Goal: Task Accomplishment & Management: Complete application form

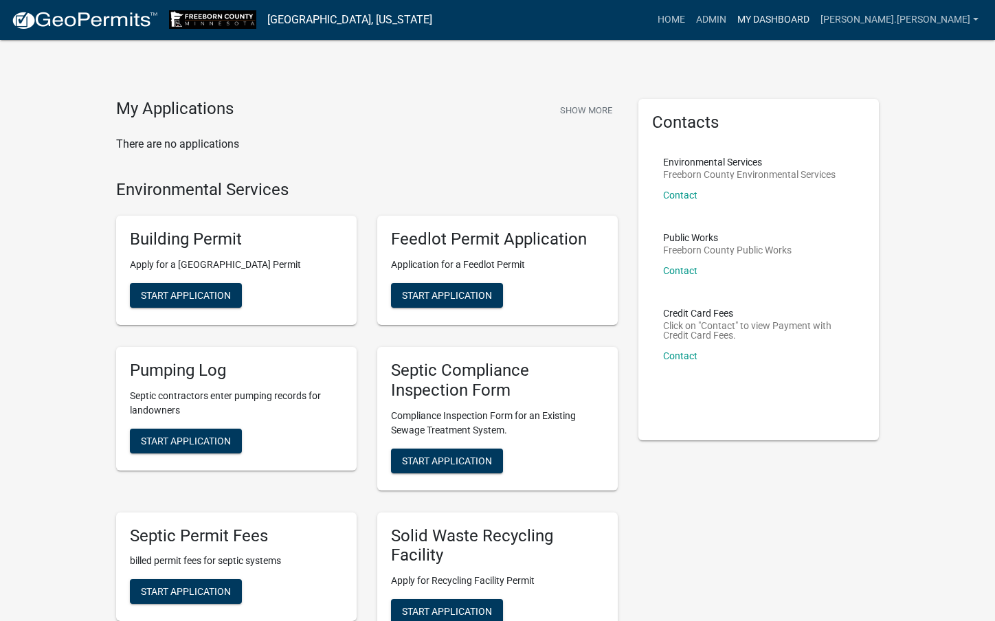
click at [815, 14] on link "My Dashboard" at bounding box center [773, 20] width 83 height 26
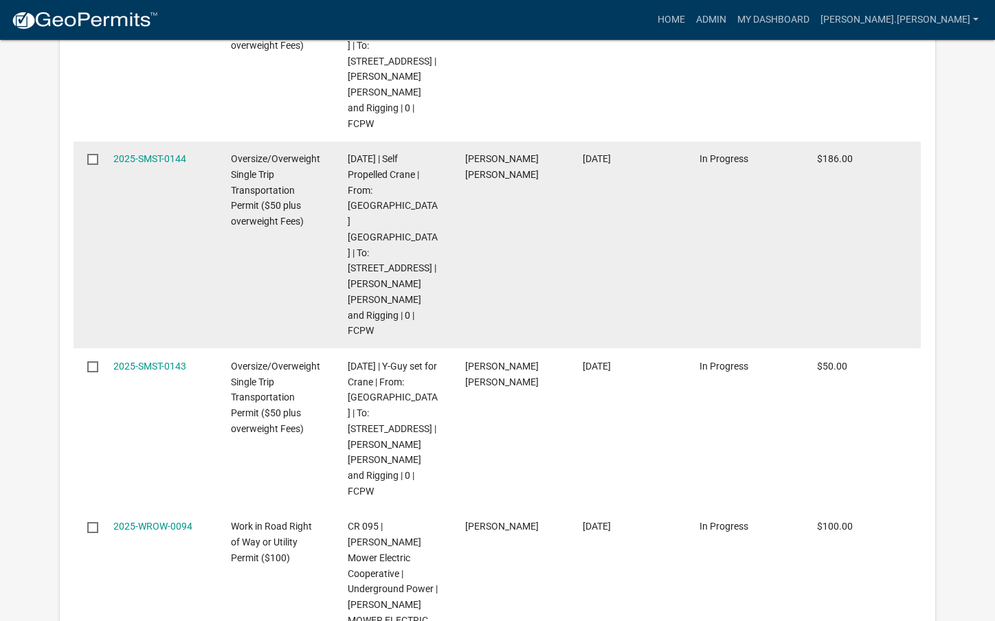
scroll to position [619, 0]
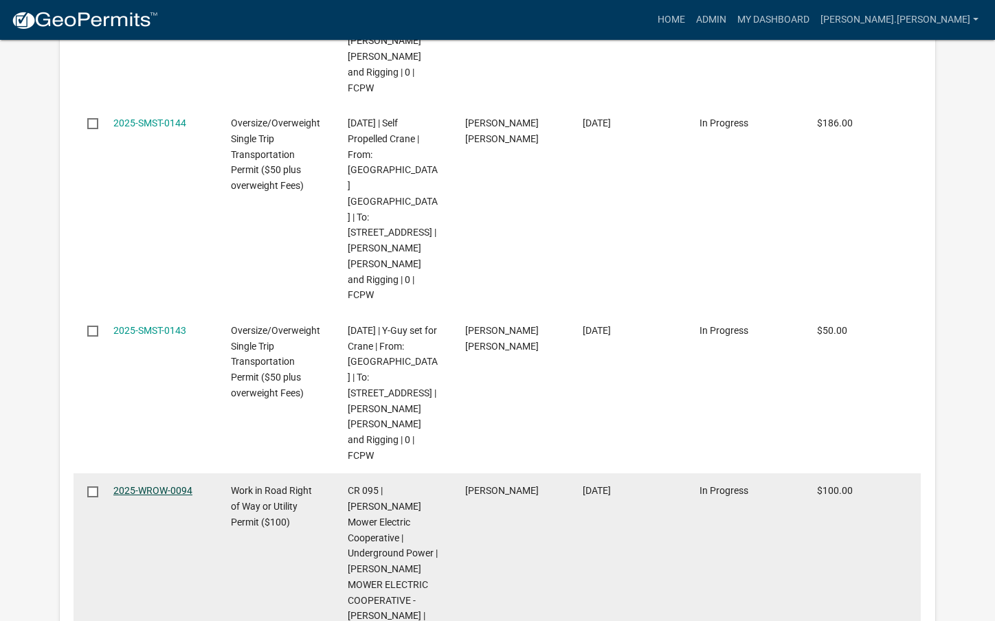
click at [144, 485] on link "2025-WROW-0094" at bounding box center [152, 490] width 79 height 11
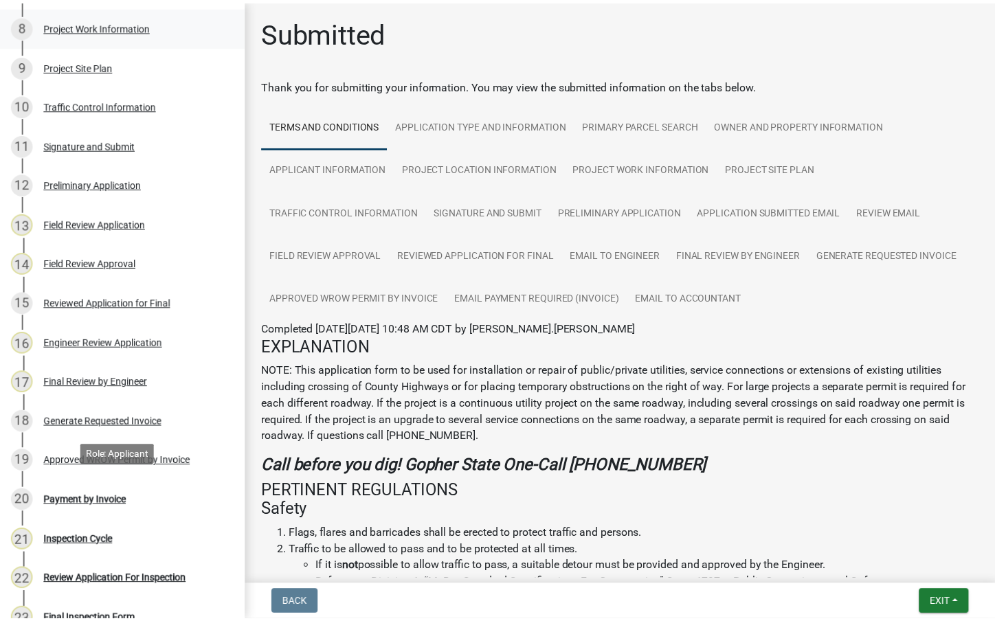
scroll to position [481, 0]
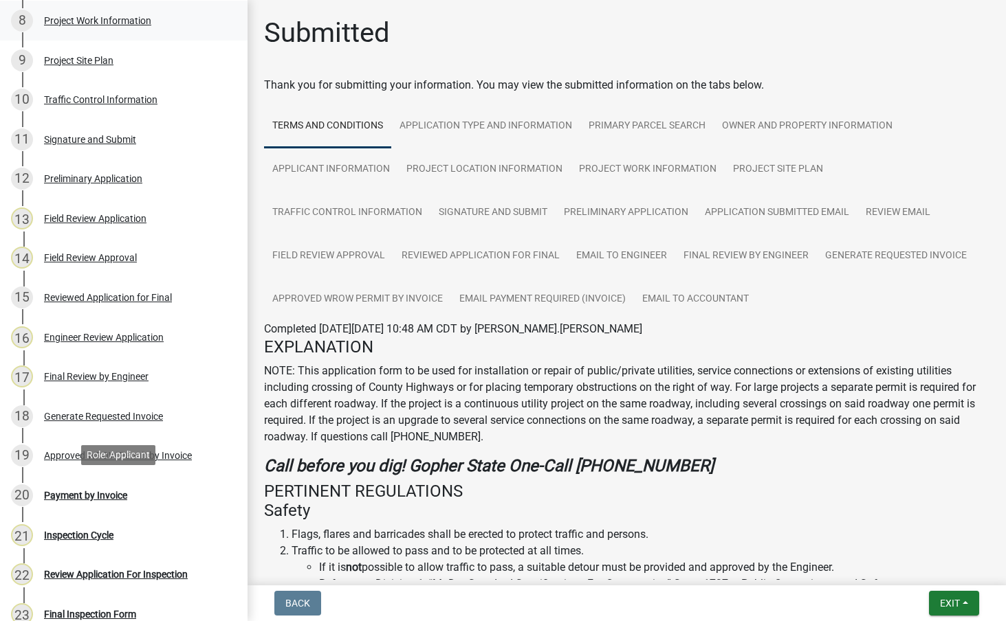
click at [96, 498] on div "Payment by Invoice" at bounding box center [85, 496] width 83 height 10
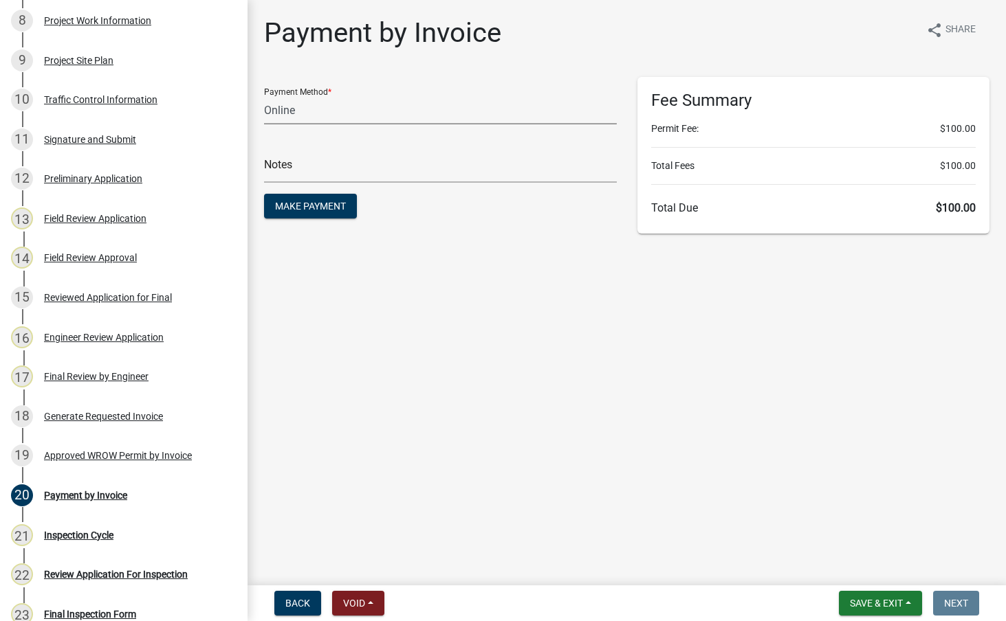
click at [323, 99] on select "Credit Card POS Check Cash Online" at bounding box center [440, 110] width 353 height 28
select select "1: 0"
click at [264, 96] on select "Credit Card POS Check Cash Online" at bounding box center [440, 110] width 353 height 28
click at [333, 162] on input "text" at bounding box center [440, 169] width 353 height 28
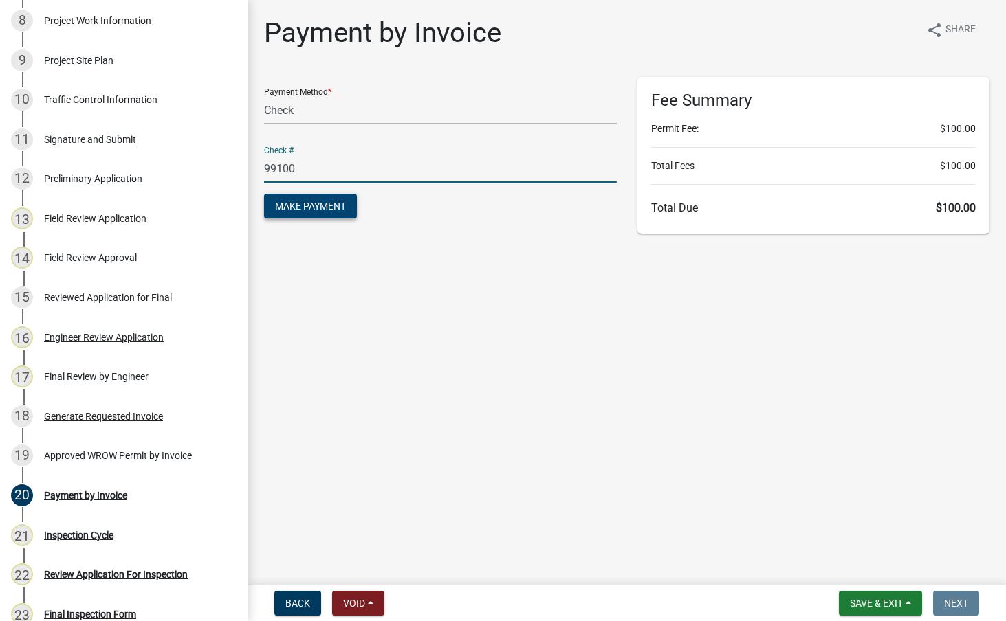
type input "99100"
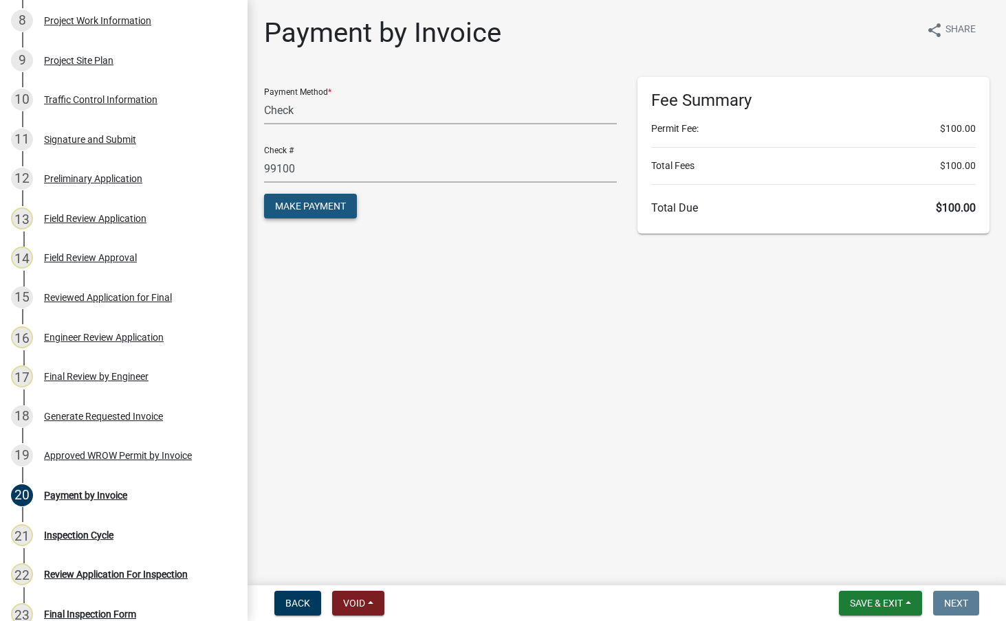
click at [333, 201] on span "Make Payment" at bounding box center [310, 206] width 71 height 11
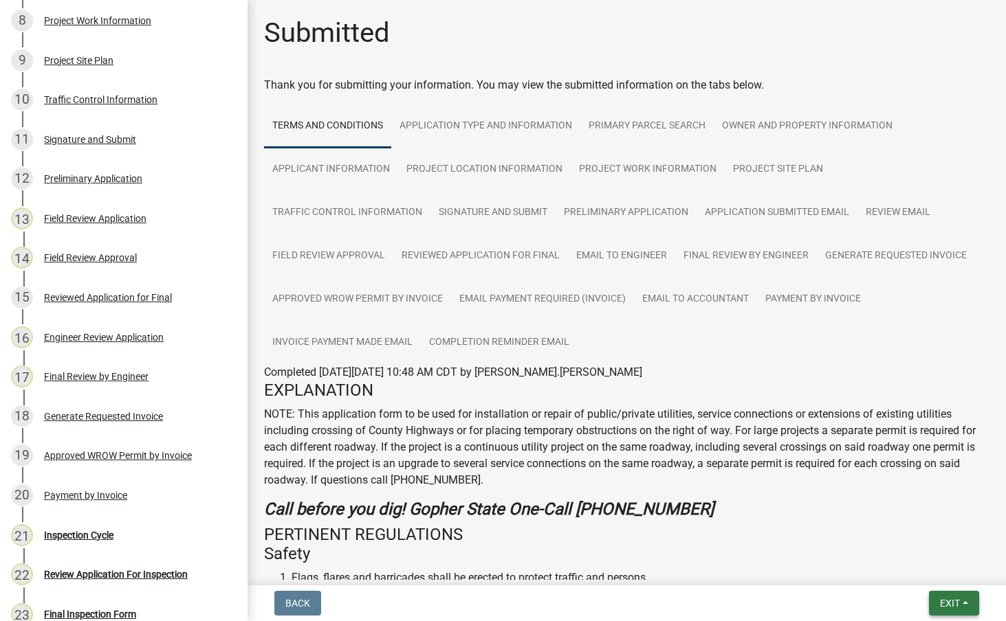
click at [937, 606] on button "Exit" at bounding box center [954, 603] width 50 height 25
click at [942, 565] on button "Save & Exit" at bounding box center [924, 567] width 110 height 33
